Goal: Information Seeking & Learning: Learn about a topic

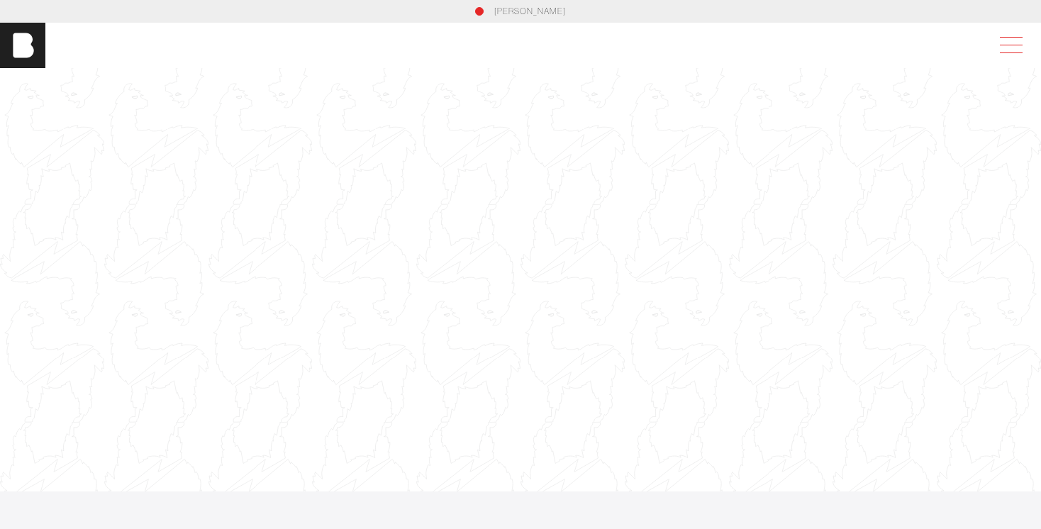
click at [616, 37] on span at bounding box center [1011, 37] width 23 height 1
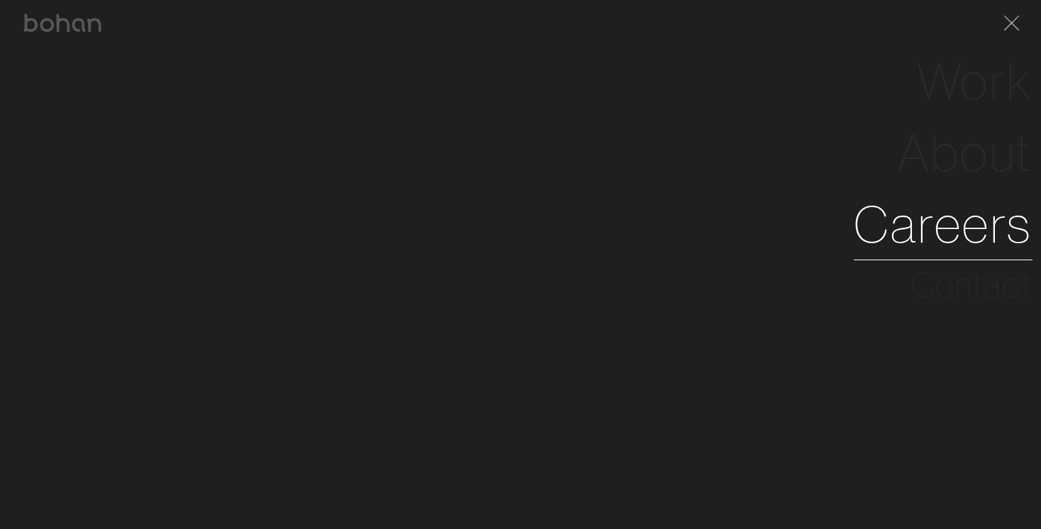
click at [616, 237] on link "Careers" at bounding box center [943, 225] width 179 height 72
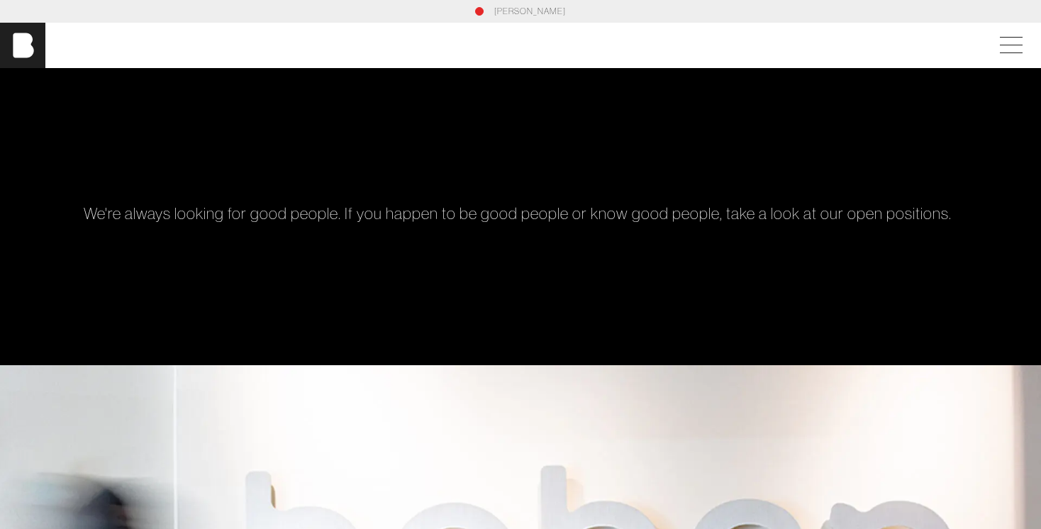
click at [367, 210] on h1 "We're always looking for good people. If you happen to be good people or know g…" at bounding box center [521, 213] width 874 height 19
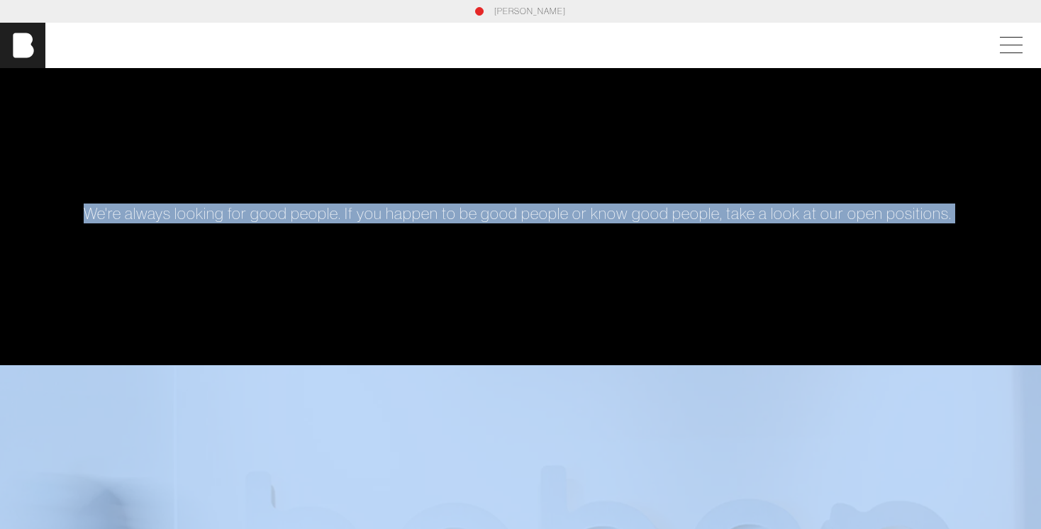
click at [367, 209] on h1 "We're always looking for good people. If you happen to be good people or know g…" at bounding box center [521, 213] width 874 height 19
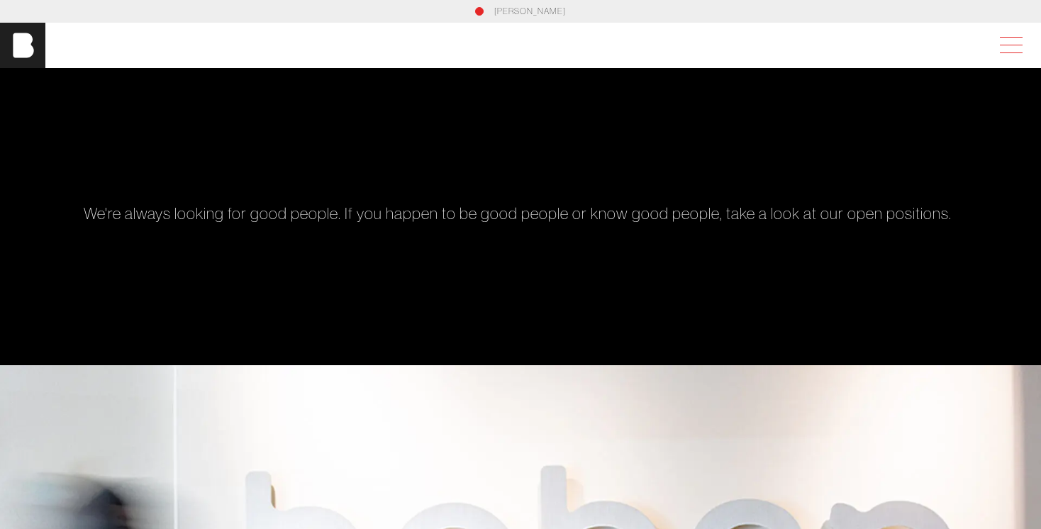
click at [616, 43] on span at bounding box center [1008, 46] width 33 height 26
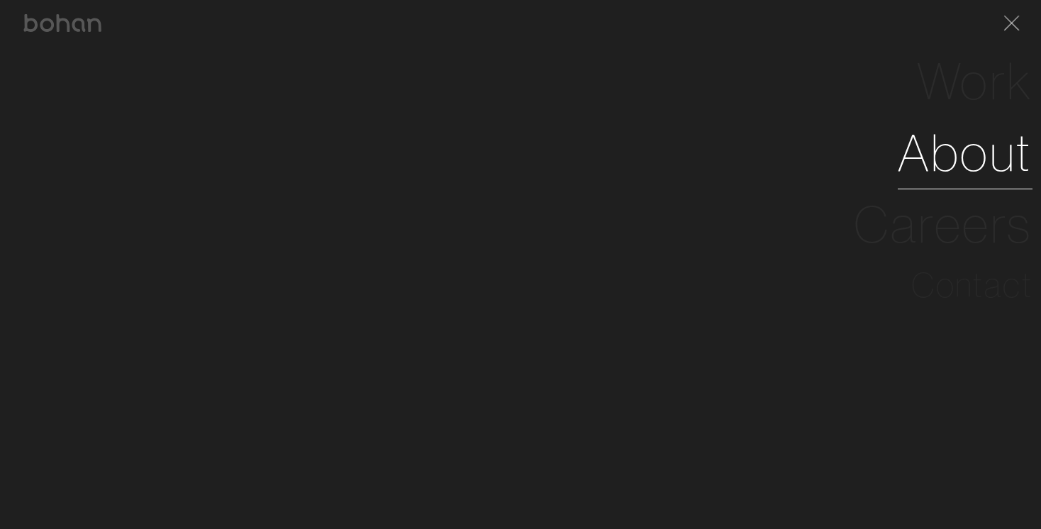
click at [616, 160] on link "About" at bounding box center [965, 153] width 135 height 72
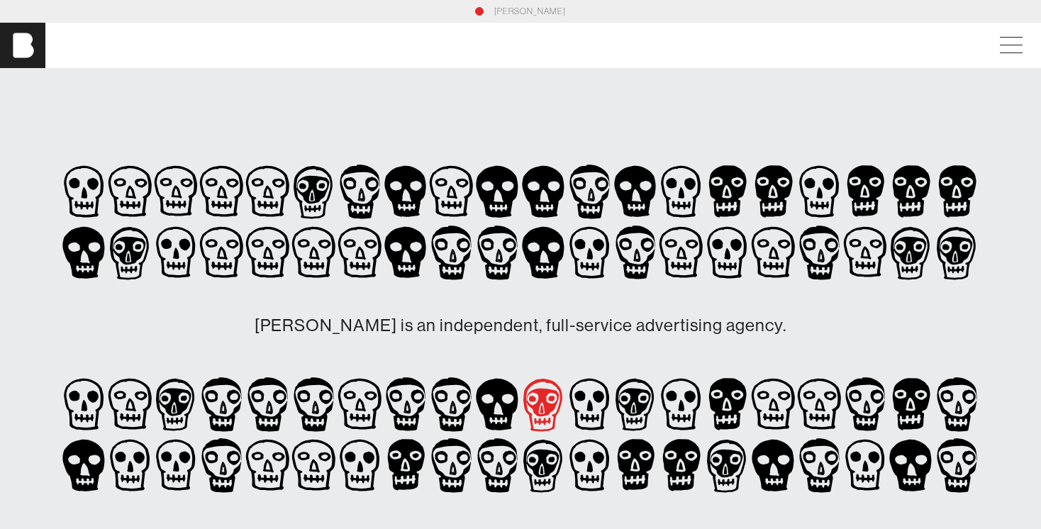
click at [535, 403] on icon at bounding box center [544, 404] width 46 height 61
click at [616, 177] on icon at bounding box center [635, 192] width 42 height 52
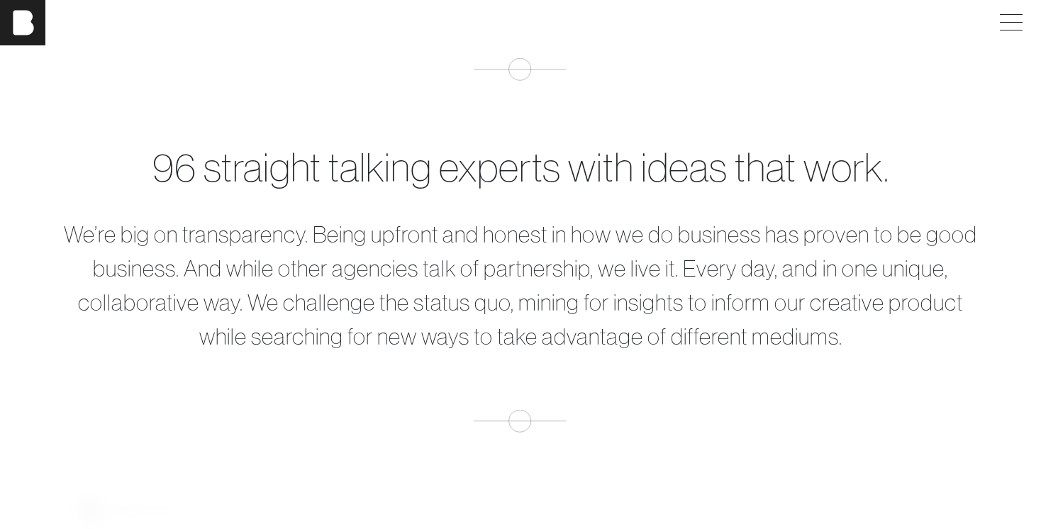
scroll to position [591, 0]
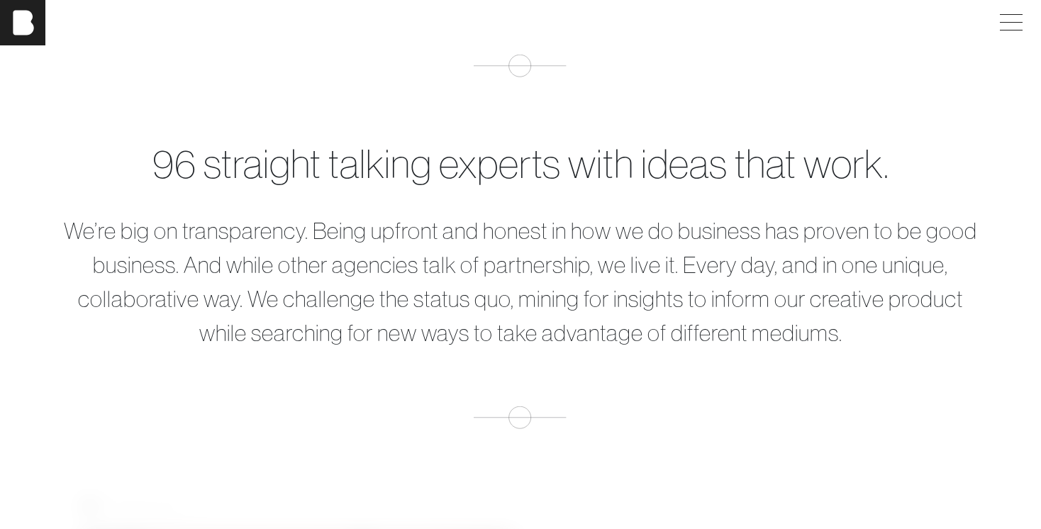
click at [616, 156] on div "96 straight talking experts with ideas that work." at bounding box center [520, 164] width 919 height 60
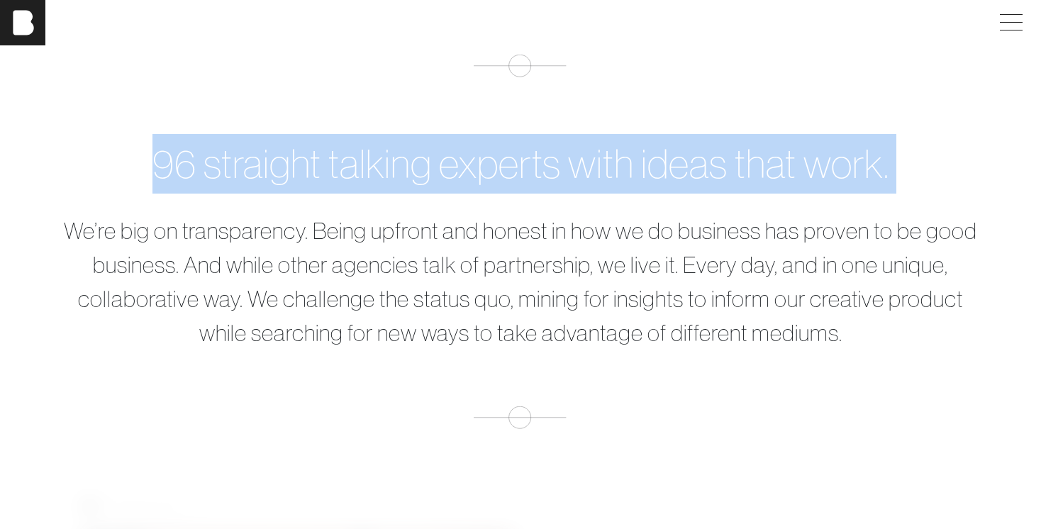
click at [616, 156] on div "96 straight talking experts with ideas that work." at bounding box center [520, 164] width 919 height 60
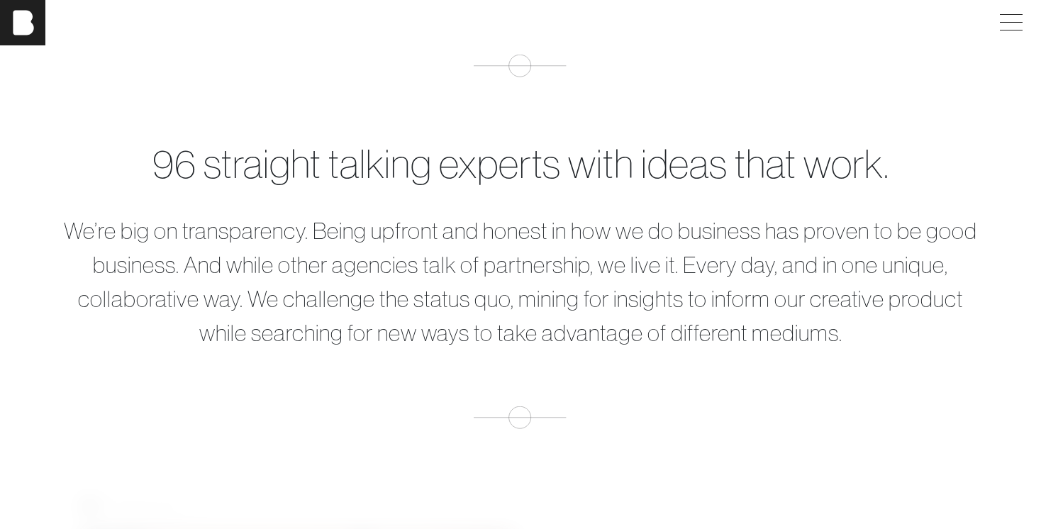
click at [535, 259] on p "We’re big on transparency. Being upfront and honest in how we do business has p…" at bounding box center [520, 281] width 919 height 136
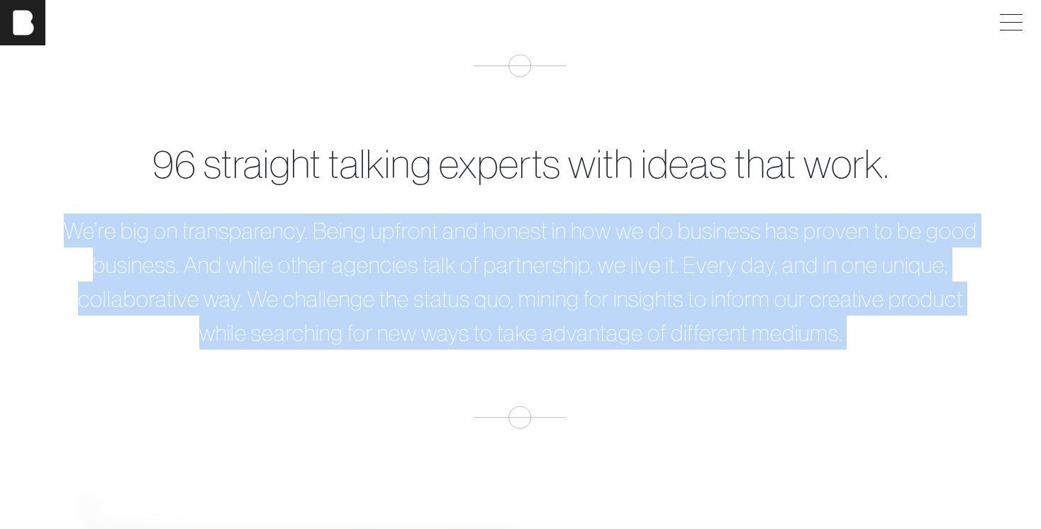
click at [535, 259] on p "We’re big on transparency. Being upfront and honest in how we do business has p…" at bounding box center [520, 281] width 919 height 136
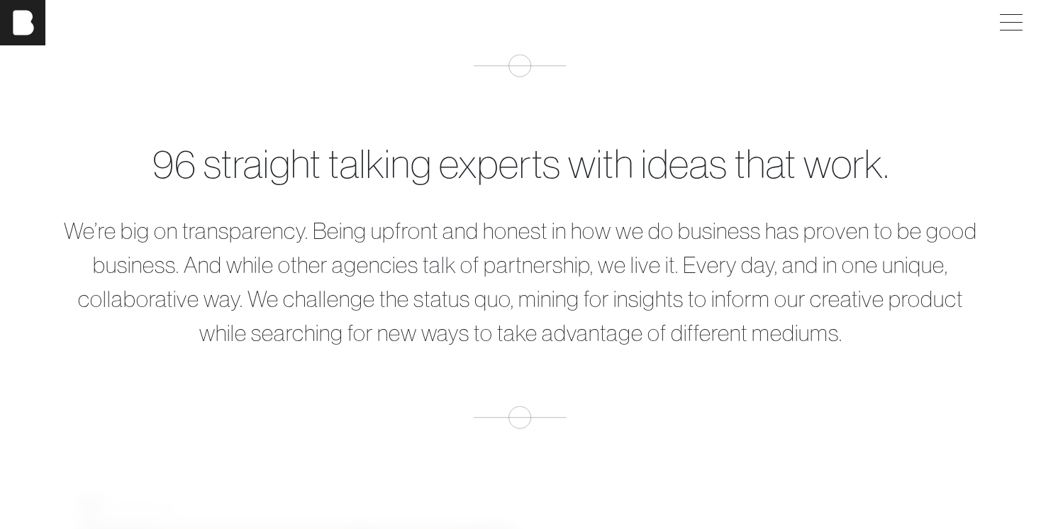
click at [413, 307] on p "We’re big on transparency. Being upfront and honest in how we do business has p…" at bounding box center [520, 281] width 919 height 136
click at [74, 230] on p "We’re big on transparency. Being upfront and honest in how we do business has p…" at bounding box center [520, 281] width 919 height 136
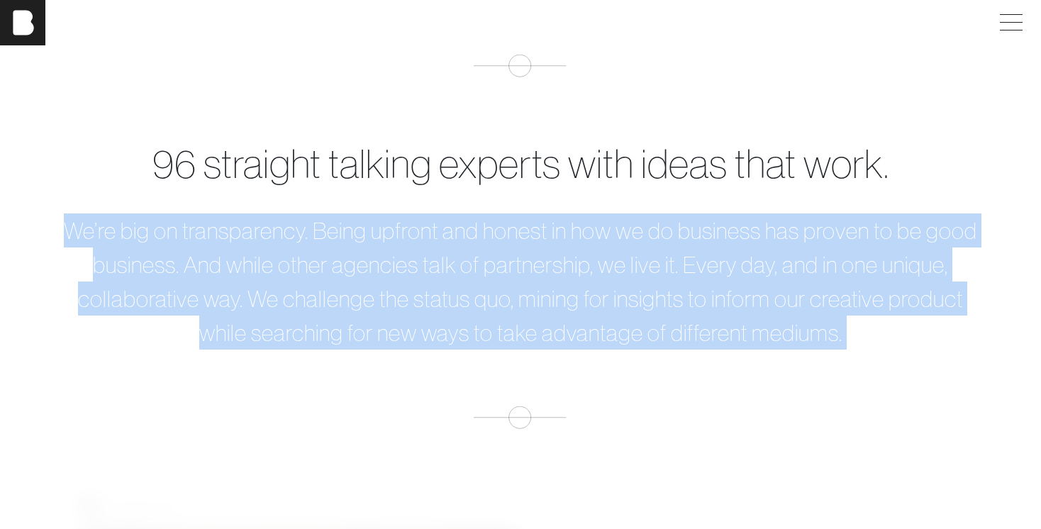
click at [74, 230] on p "We’re big on transparency. Being upfront and honest in how we do business has p…" at bounding box center [520, 281] width 919 height 136
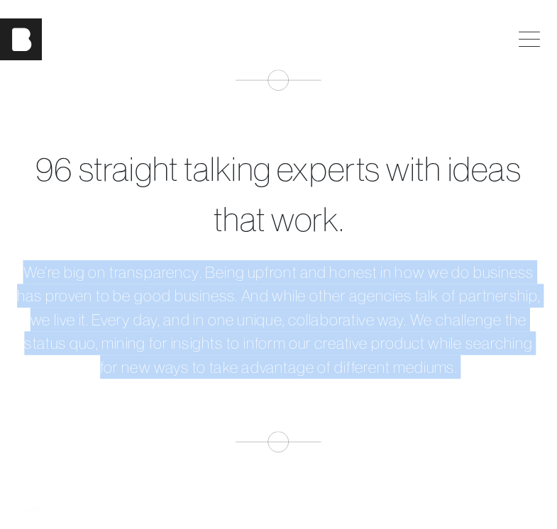
scroll to position [348, 0]
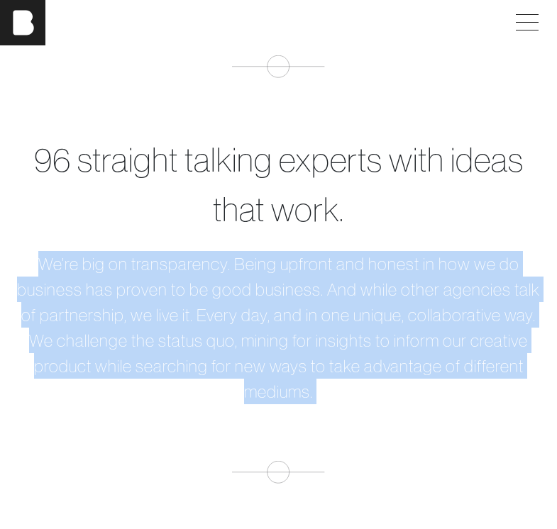
click at [362, 446] on div "96 straight talking experts with ideas that work. We’re big on transparency. Be…" at bounding box center [278, 269] width 557 height 429
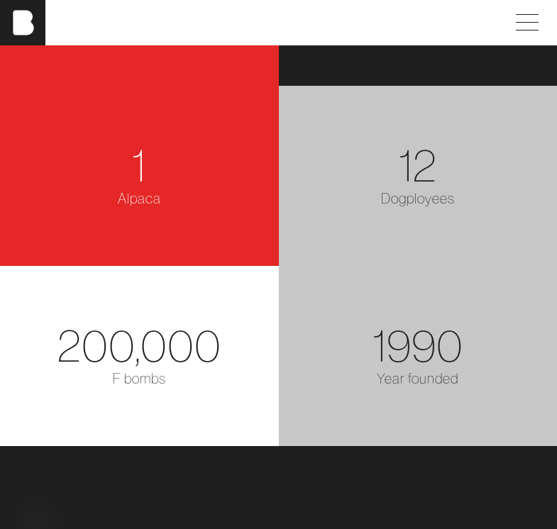
scroll to position [2648, 0]
